Goal: Use online tool/utility: Utilize a website feature to perform a specific function

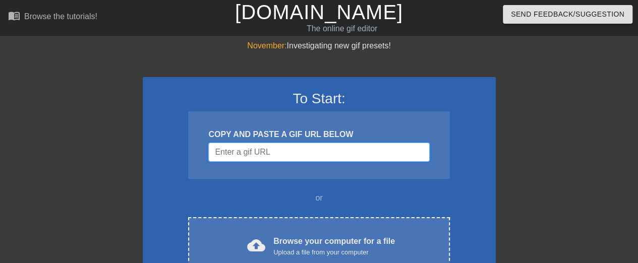
click at [368, 150] on input "Username" at bounding box center [318, 152] width 221 height 19
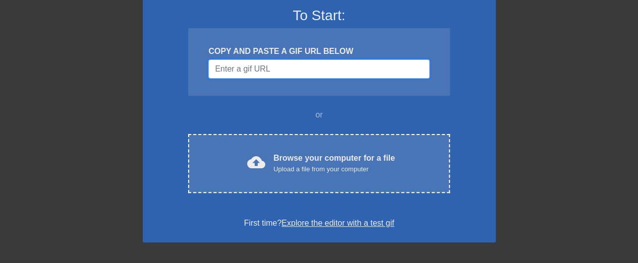
scroll to position [101, 0]
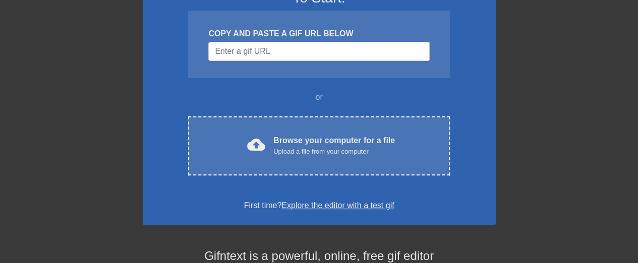
click at [368, 150] on div "Upload a file from your computer" at bounding box center [333, 152] width 121 height 10
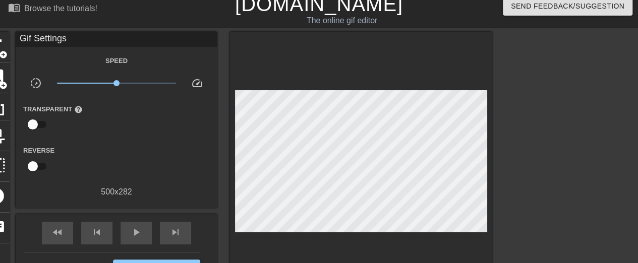
scroll to position [33, 0]
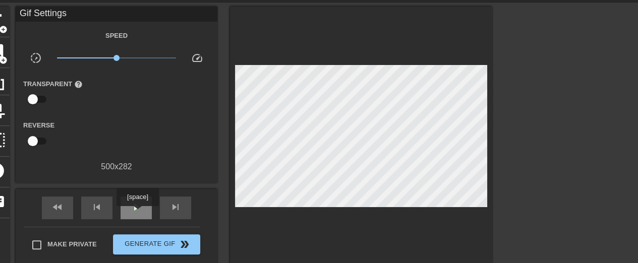
click at [137, 213] on span "play_arrow" at bounding box center [136, 207] width 12 height 12
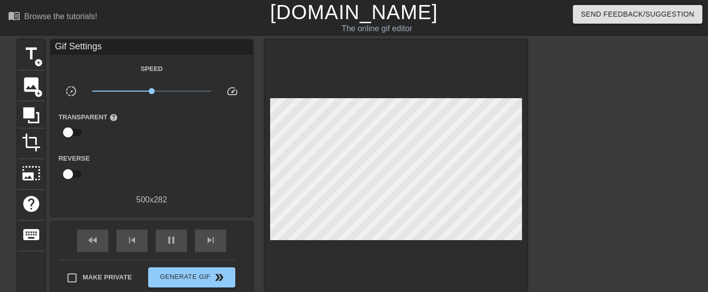
scroll to position [0, 0]
click at [27, 93] on span "image" at bounding box center [31, 84] width 19 height 19
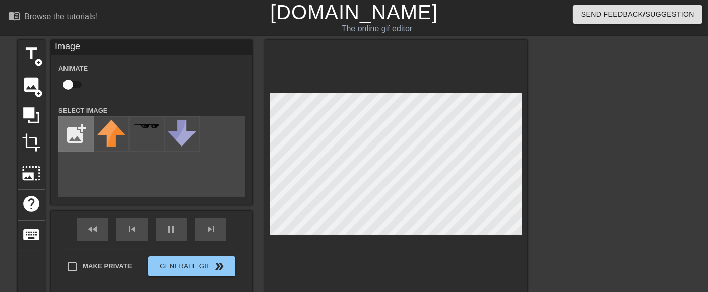
click at [82, 139] on input "file" at bounding box center [76, 134] width 34 height 34
type input "50"
type input "C:\fakepath\bucket_boardjames_3583.webp"
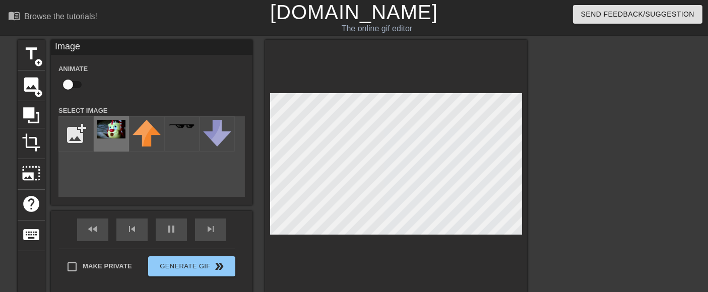
click at [103, 139] on img at bounding box center [111, 129] width 28 height 19
click at [539, 257] on div "title add_circle image add_circle crop photo_size_select_large help keyboard Im…" at bounding box center [354, 191] width 708 height 302
click at [255, 83] on div "title add_circle image add_circle crop photo_size_select_large help keyboard Im…" at bounding box center [273, 167] width 510 height 254
click at [603, 159] on div at bounding box center [614, 191] width 151 height 302
type input "110"
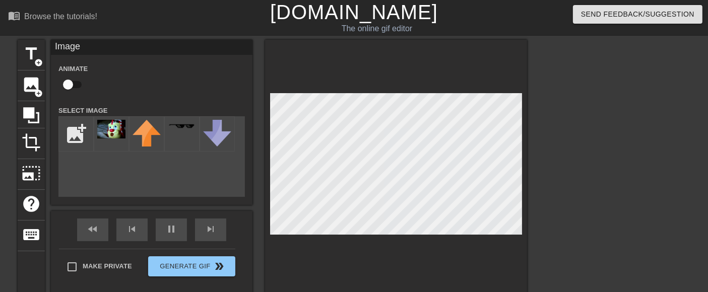
click at [70, 83] on input "checkbox" at bounding box center [67, 84] width 57 height 19
checkbox input "true"
type input "100"
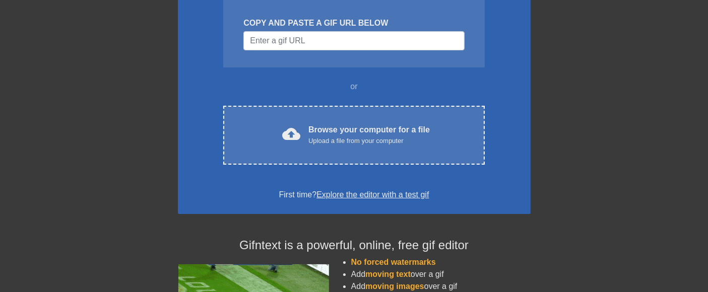
scroll to position [112, 0]
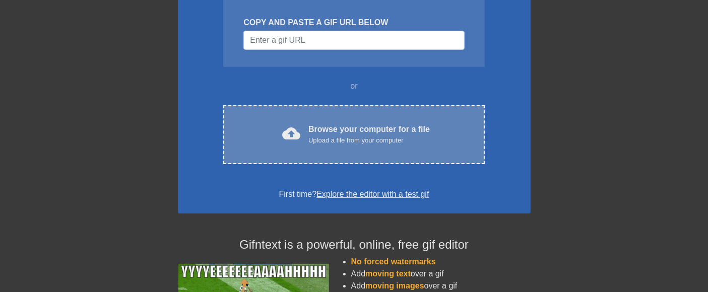
click at [410, 133] on div "Browse your computer for a file Upload a file from your computer" at bounding box center [368, 134] width 121 height 22
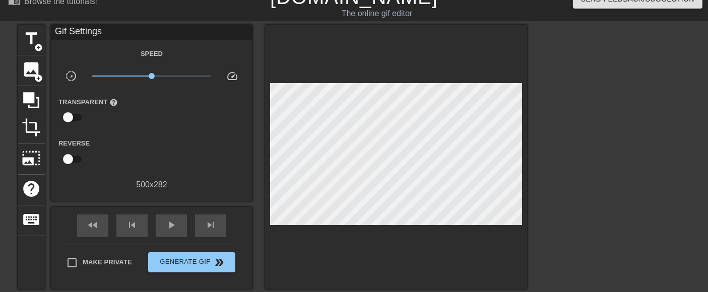
scroll to position [37, 0]
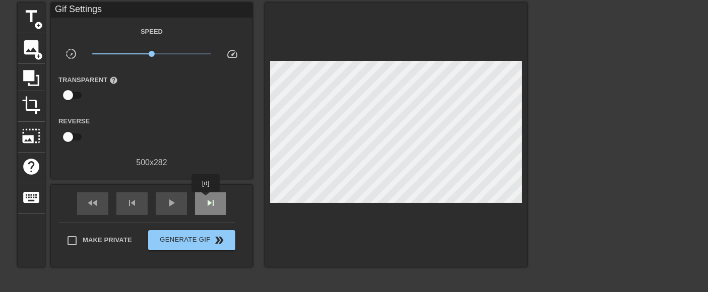
click at [206, 200] on span "skip_next" at bounding box center [211, 203] width 12 height 12
type input "110"
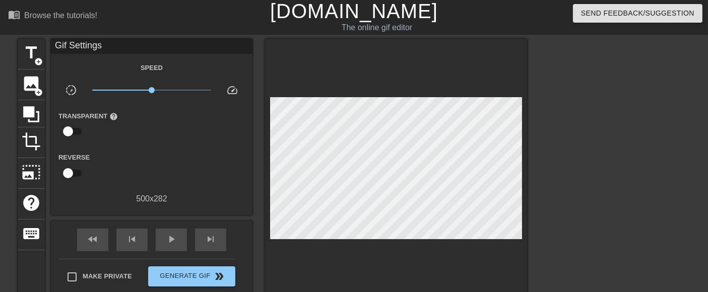
scroll to position [0, 0]
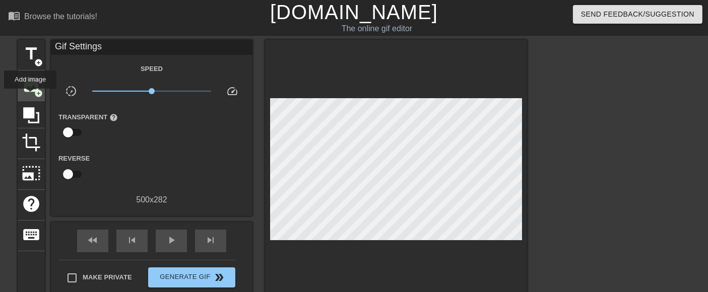
click at [30, 96] on div "image add_circle" at bounding box center [31, 86] width 27 height 31
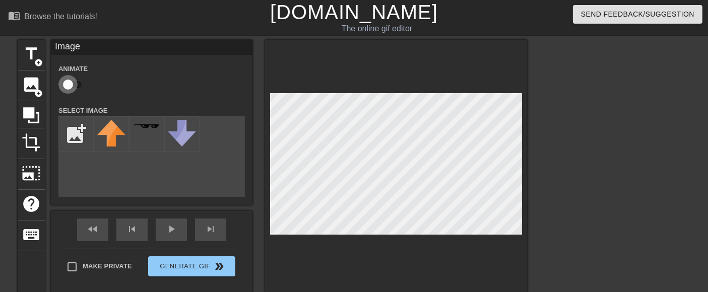
click at [71, 87] on input "checkbox" at bounding box center [67, 84] width 57 height 19
click at [71, 87] on input "checkbox" at bounding box center [77, 84] width 57 height 19
checkbox input "false"
click at [73, 140] on input "file" at bounding box center [76, 134] width 34 height 34
type input "C:\fakepath\bucket_boardjames_3583.webp"
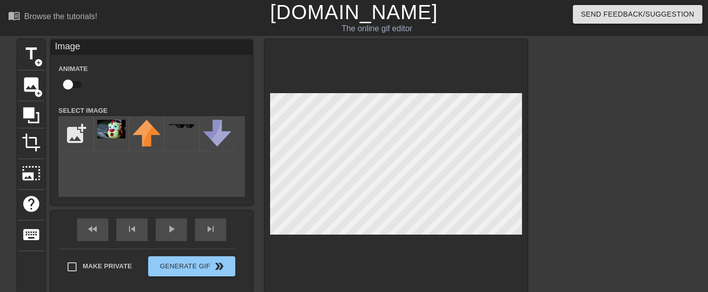
click at [421, 154] on div "title add_circle image add_circle crop photo_size_select_large help keyboard Im…" at bounding box center [273, 167] width 510 height 254
click at [105, 133] on img at bounding box center [111, 129] width 28 height 19
click at [314, 70] on div at bounding box center [396, 167] width 262 height 254
click at [39, 117] on icon at bounding box center [31, 115] width 16 height 16
